Goal: Task Accomplishment & Management: Manage account settings

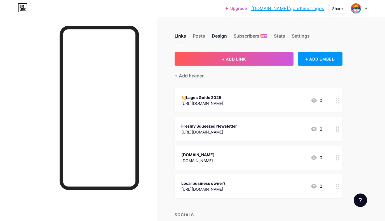
click at [214, 35] on div "Design" at bounding box center [219, 37] width 15 height 10
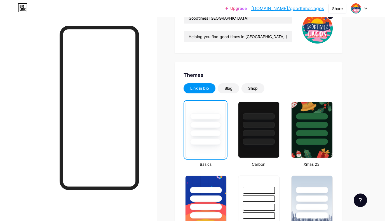
scroll to position [66, 0]
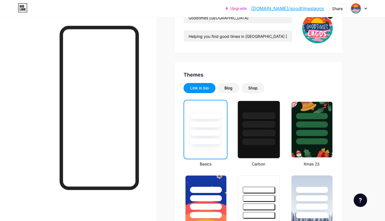
click at [252, 127] on div at bounding box center [259, 123] width 42 height 44
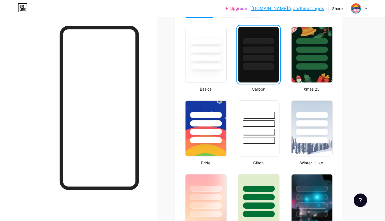
scroll to position [142, 0]
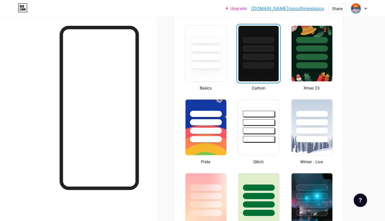
click at [257, 137] on div at bounding box center [259, 139] width 32 height 6
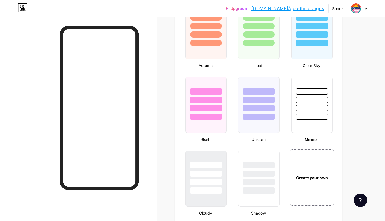
scroll to position [543, 0]
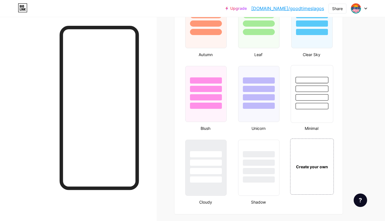
click at [307, 106] on div at bounding box center [312, 106] width 33 height 6
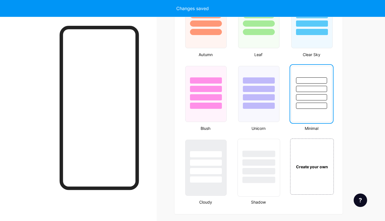
click at [257, 178] on div at bounding box center [259, 179] width 33 height 6
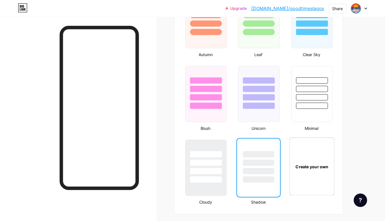
click at [310, 167] on div "Create your own" at bounding box center [312, 166] width 42 height 6
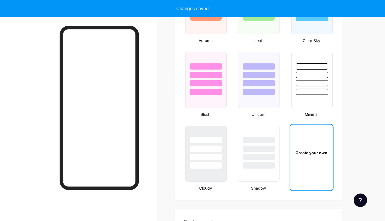
type input "#ffffff"
type input "#000000"
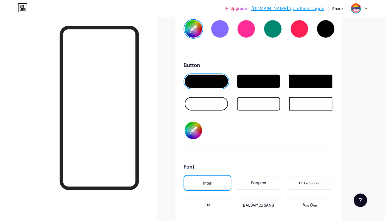
scroll to position [850, 0]
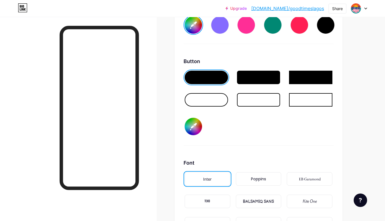
click at [257, 176] on div "Poppins" at bounding box center [258, 179] width 15 height 6
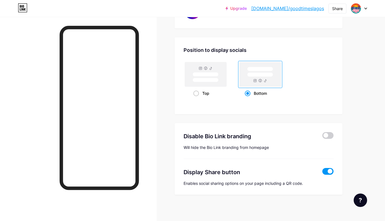
scroll to position [1089, 0]
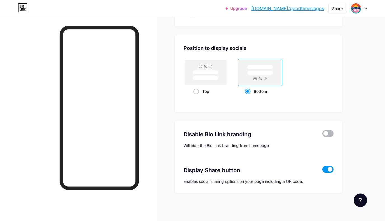
click at [329, 135] on span at bounding box center [328, 133] width 11 height 7
click at [323, 135] on input "checkbox" at bounding box center [323, 135] width 0 height 0
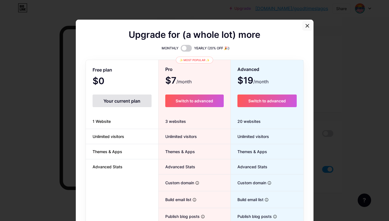
click at [307, 25] on icon at bounding box center [307, 26] width 4 height 4
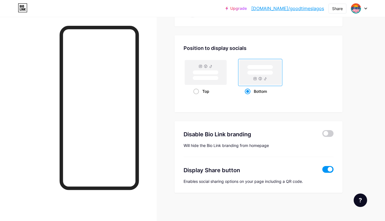
click at [325, 168] on span at bounding box center [328, 169] width 11 height 7
click at [323, 171] on input "checkbox" at bounding box center [323, 171] width 0 height 0
click at [333, 169] on span at bounding box center [328, 169] width 11 height 7
click at [323, 171] on input "checkbox" at bounding box center [323, 171] width 0 height 0
click at [325, 170] on span at bounding box center [328, 169] width 11 height 7
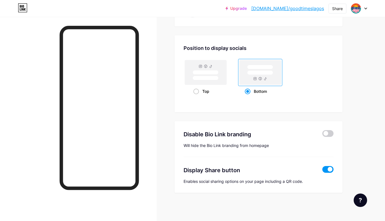
click at [323, 171] on input "checkbox" at bounding box center [323, 171] width 0 height 0
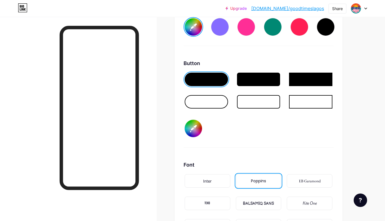
scroll to position [847, 0]
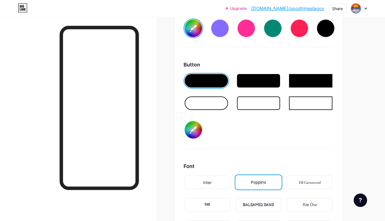
click at [194, 130] on input "#000000" at bounding box center [193, 129] width 17 height 17
type input "#ffffff"
type input "#060000"
type input "#ffffff"
type input "#3d0000"
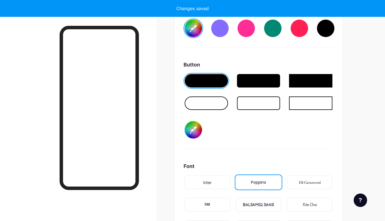
type input "#ffffff"
type input "#3d3c00"
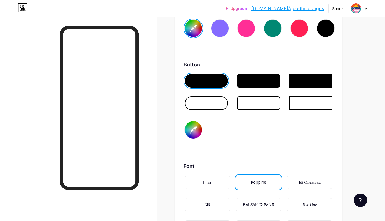
type input "#ffffff"
type input "#3d0600"
type input "#ffffff"
type input "#3d3d00"
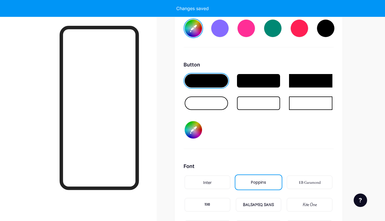
type input "#ffffff"
type input "#3d3d0a"
type input "#ffffff"
type input "#3d3d64"
type input "#ffffff"
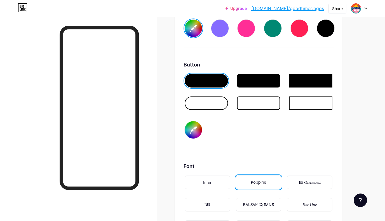
type input "#3d3d64"
click at [235, 121] on div "Button #3d3d64" at bounding box center [259, 105] width 150 height 88
click at [216, 104] on div at bounding box center [206, 102] width 43 height 13
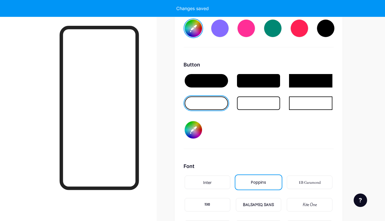
click at [215, 105] on div at bounding box center [206, 102] width 43 height 13
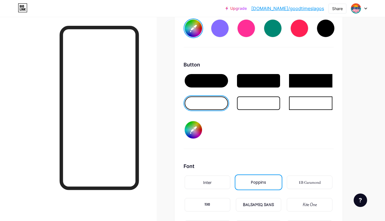
click at [211, 81] on div at bounding box center [206, 80] width 43 height 13
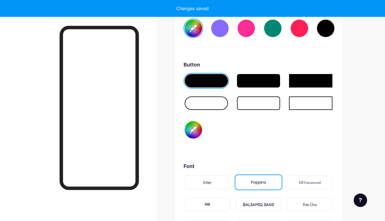
click at [207, 84] on div at bounding box center [206, 80] width 43 height 13
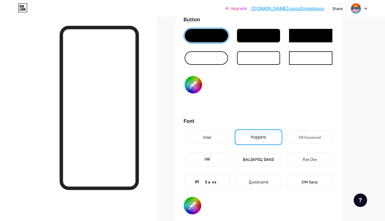
scroll to position [890, 0]
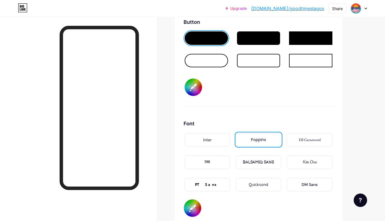
click at [257, 179] on div "Quicksand" at bounding box center [259, 184] width 46 height 13
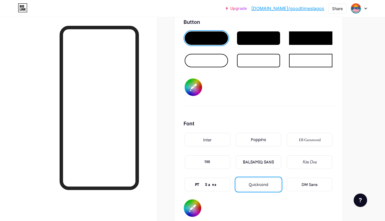
click at [256, 140] on div "Poppins" at bounding box center [258, 140] width 15 height 6
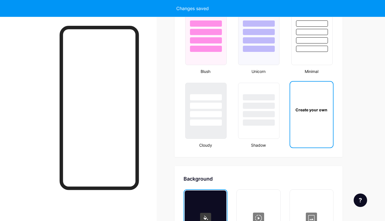
type input "#ffffff"
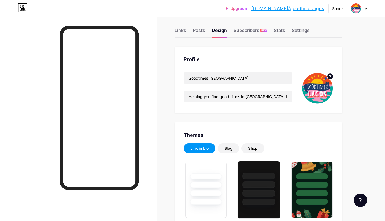
scroll to position [0, 0]
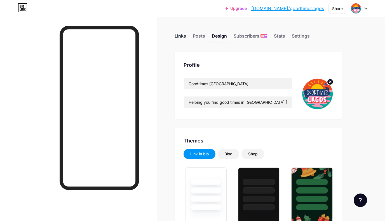
click at [180, 35] on div "Links" at bounding box center [180, 37] width 11 height 10
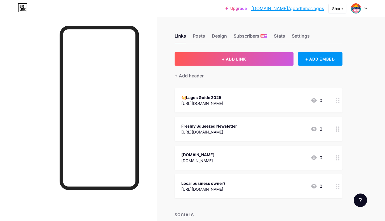
click at [190, 98] on div "💥Lagos Guide 2025" at bounding box center [202, 97] width 42 height 6
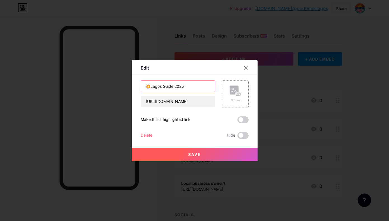
click at [147, 86] on input "💥Lagos Guide 2025" at bounding box center [178, 86] width 74 height 11
drag, startPoint x: 162, startPoint y: 87, endPoint x: 147, endPoint y: 86, distance: 14.8
click at [147, 86] on input "💥 Lagos Guide 2025" at bounding box center [178, 86] width 74 height 11
drag, startPoint x: 174, startPoint y: 87, endPoint x: 165, endPoint y: 87, distance: 8.4
click at [165, 87] on input "💥 LAGOS Guide 2025" at bounding box center [178, 86] width 74 height 11
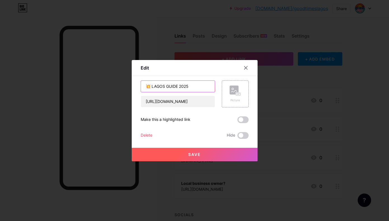
type input "💥 LAGOS GUIDE 2025"
click at [200, 155] on button "Save" at bounding box center [195, 154] width 126 height 13
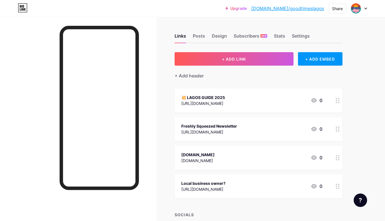
click at [285, 7] on link "[DOMAIN_NAME]/goodtimeslagos" at bounding box center [287, 8] width 73 height 7
